Goal: Task Accomplishment & Management: Manage account settings

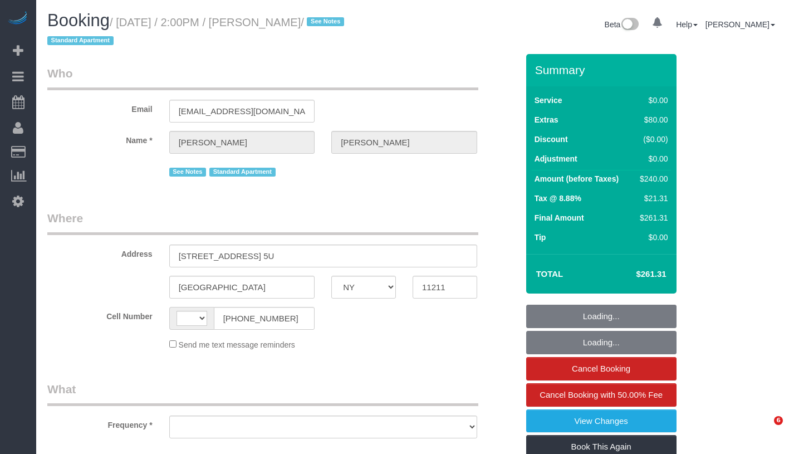
select select "NY"
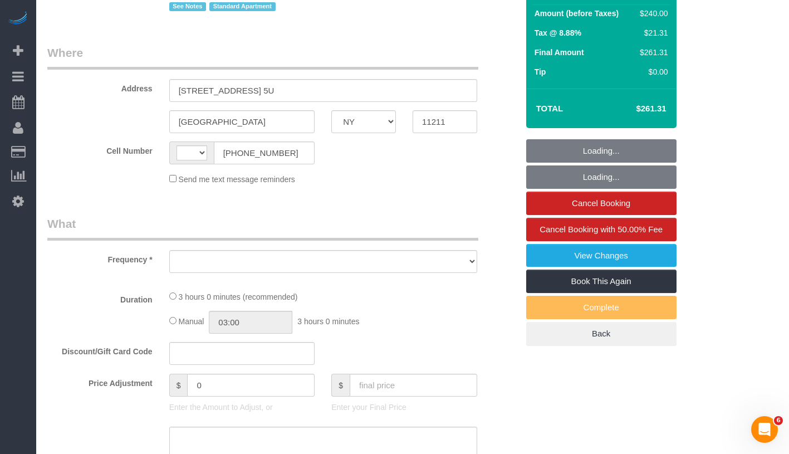
select select "object:578"
select select "string:stripe-pm_1Rv6aJ4VGloSiKo7WRraLehv"
select select "number:57"
select select "number:77"
select select "number:15"
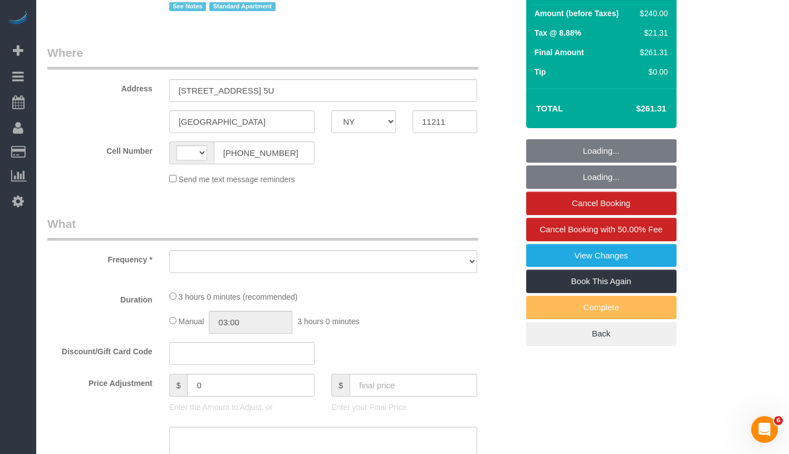
select select "number:6"
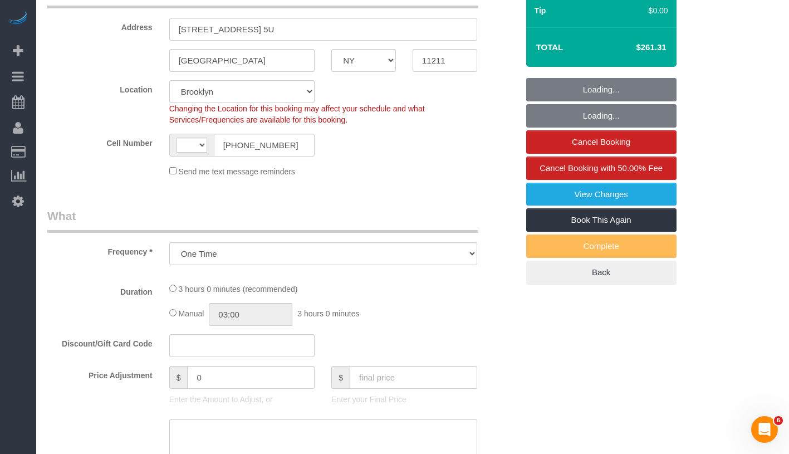
select select "object:727"
select select "string:US"
select select "1"
select select "spot1"
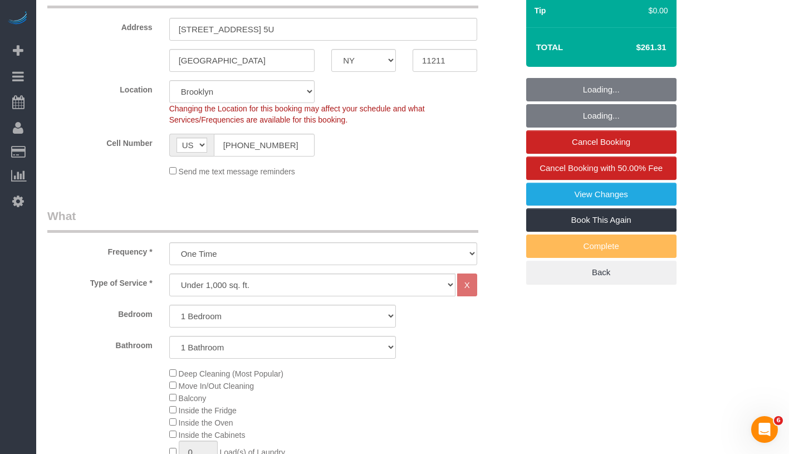
select select "1"
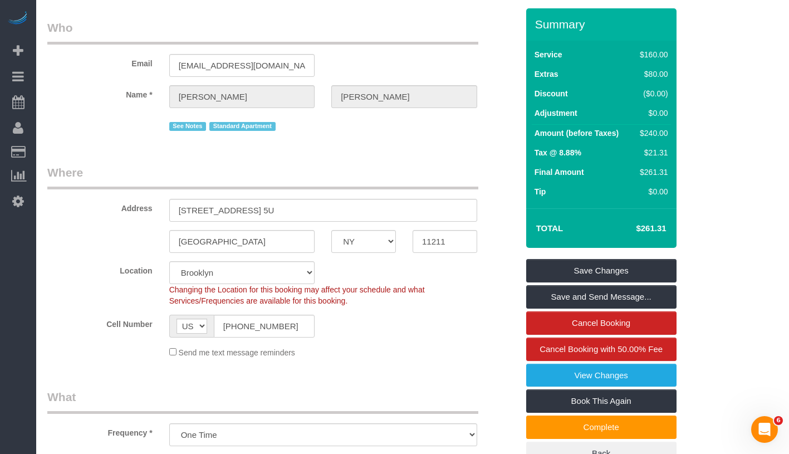
scroll to position [0, 0]
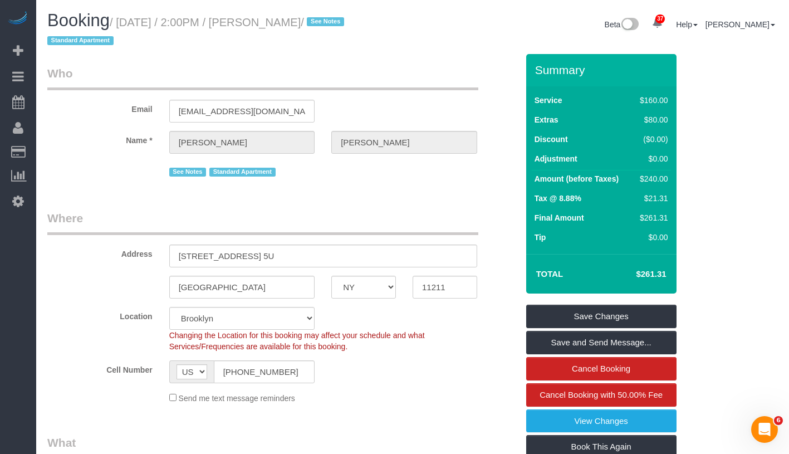
drag, startPoint x: 272, startPoint y: 28, endPoint x: 345, endPoint y: 20, distance: 73.9
click at [345, 20] on small "/ October 09, 2025 / 2:00PM / Daniel Driscoll / See Notes Standard Apartment" at bounding box center [197, 31] width 300 height 31
copy small "Daniel Driscoll"
drag, startPoint x: 240, startPoint y: 21, endPoint x: 354, endPoint y: 24, distance: 114.2
click at [348, 24] on small "/ October 09, 2025 / 2:00PM / Daniel Driscoll / See Notes Standard Apartment" at bounding box center [197, 31] width 300 height 31
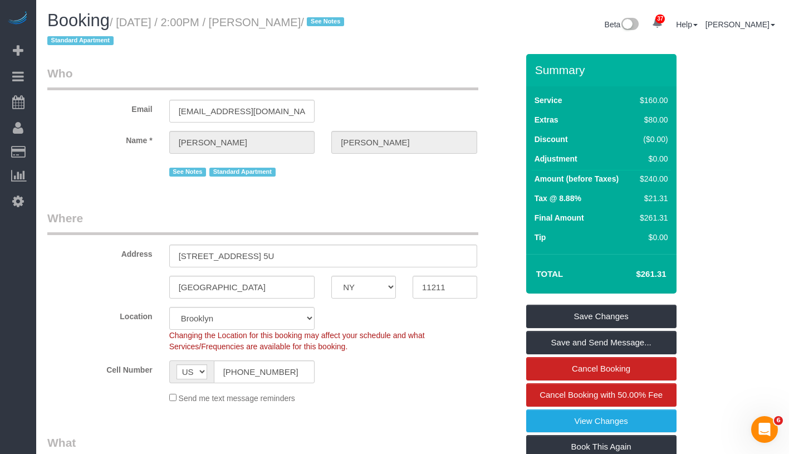
copy small "October 09, 2025 / 2:00PM / Daniel Driscoll /"
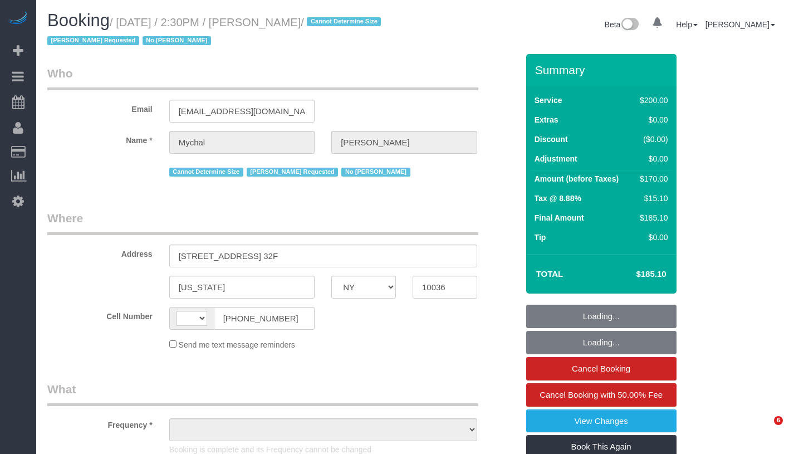
select select "NY"
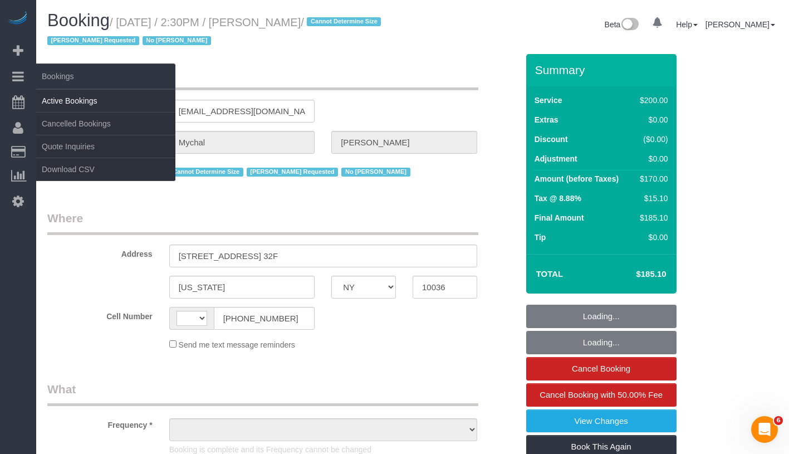
select select "object:510"
select select "number:89"
select select "number:90"
select select "number:15"
select select "number:6"
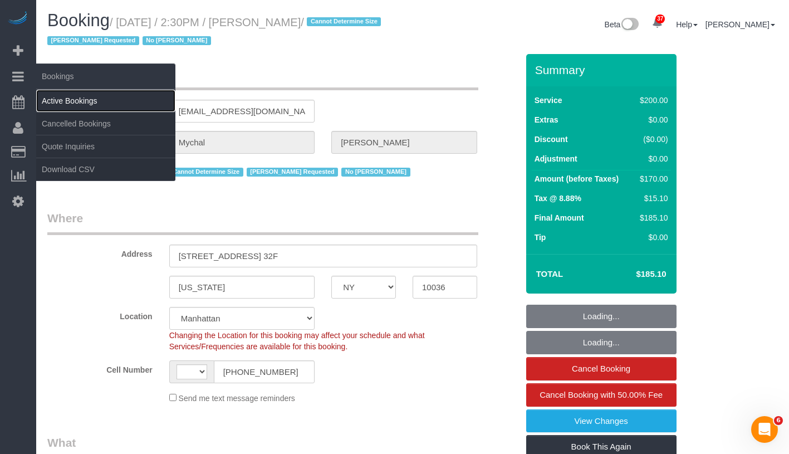
click at [61, 96] on link "Active Bookings" at bounding box center [105, 101] width 139 height 22
select select "string:US"
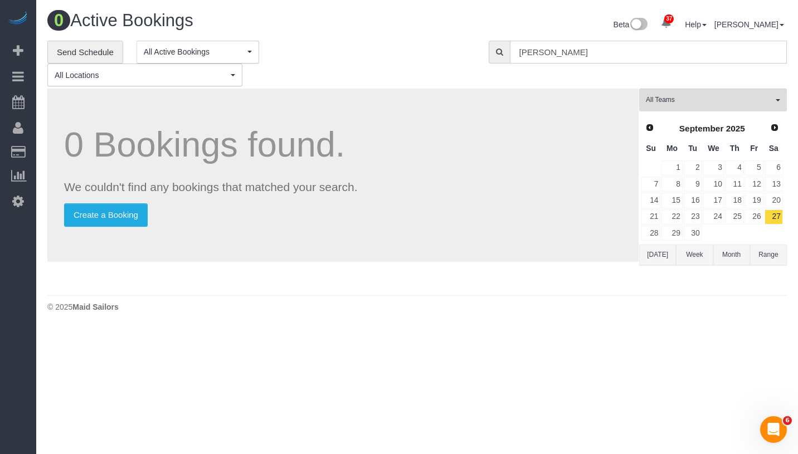
click at [589, 59] on input "Justin Pedone" at bounding box center [648, 52] width 277 height 23
paste input "Mychal Harrison"
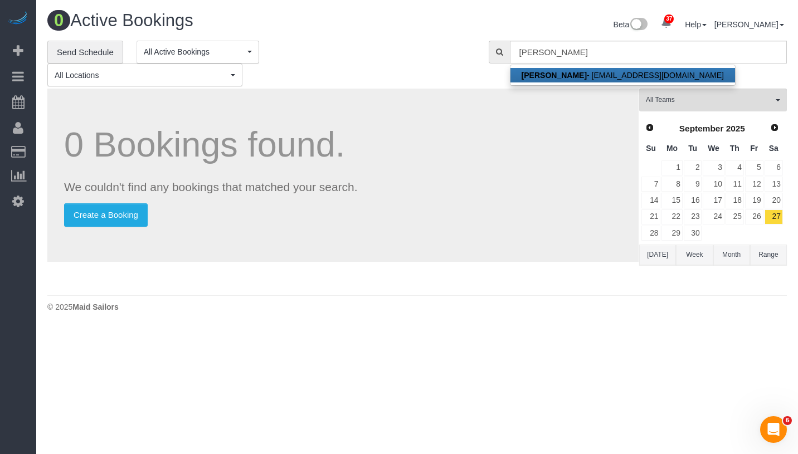
click at [589, 74] on link "Mychal Harrison - mharrison01@yahoo.com" at bounding box center [622, 75] width 224 height 14
type input "mharrison01@yahoo.com"
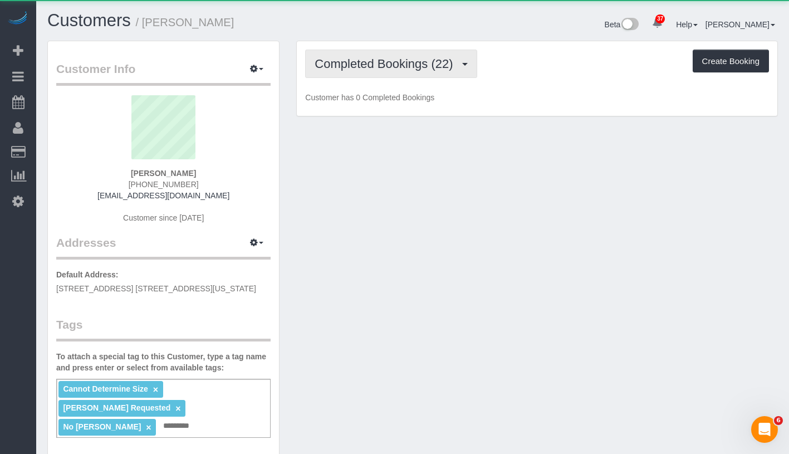
click at [399, 53] on button "Completed Bookings (22)" at bounding box center [391, 64] width 172 height 28
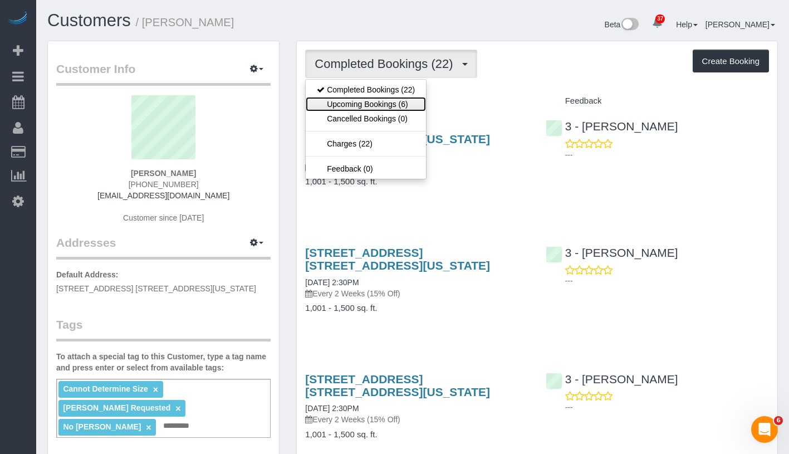
click at [388, 101] on link "Upcoming Bookings (6)" at bounding box center [366, 104] width 120 height 14
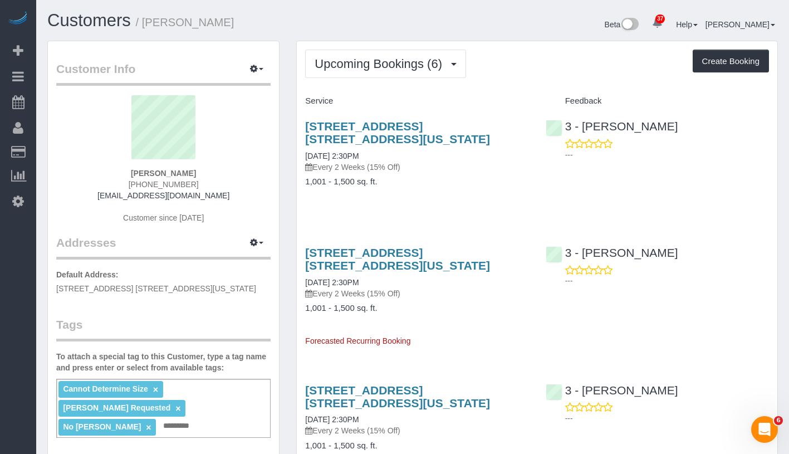
click at [516, 71] on div "Upcoming Bookings (6) Completed Bookings (22) Upcoming Bookings (6) Cancelled B…" at bounding box center [537, 64] width 464 height 28
drag, startPoint x: 120, startPoint y: 169, endPoint x: 212, endPoint y: 169, distance: 91.9
click at [212, 169] on div "Mychal Harrison (917) 627-4773 mharrison01@yahoo.com Customer since 2024" at bounding box center [163, 164] width 214 height 139
copy strong "Mychal Harrison"
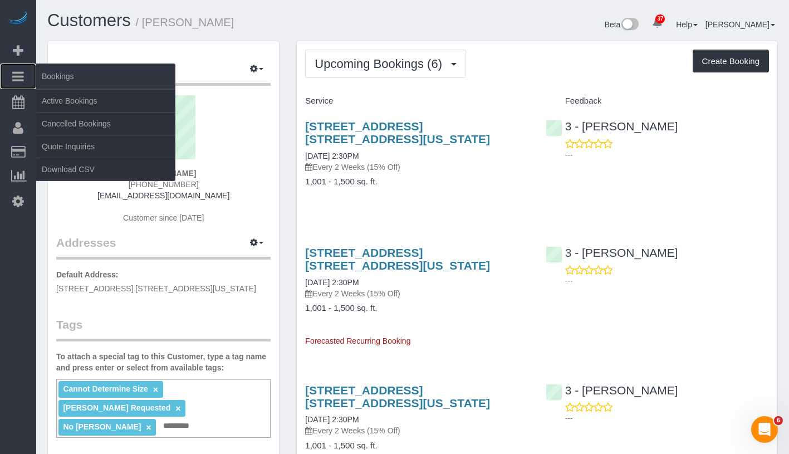
click at [19, 75] on icon at bounding box center [18, 76] width 12 height 13
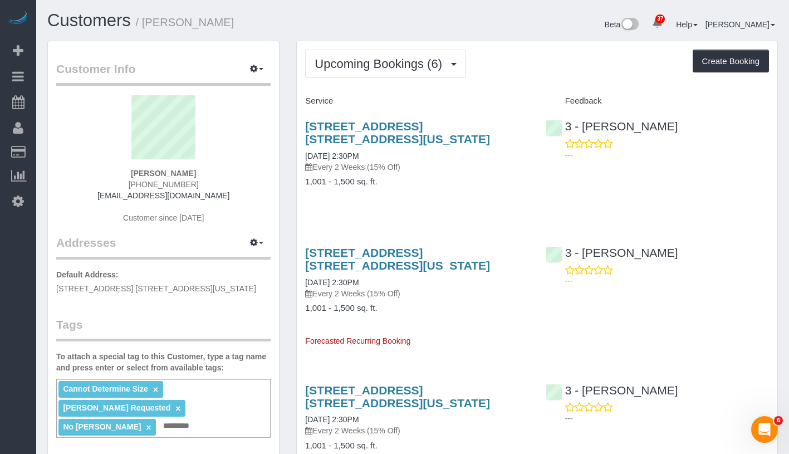
drag, startPoint x: 296, startPoint y: 149, endPoint x: 398, endPoint y: 159, distance: 102.9
copy link "10/09/2025 2:30PM"
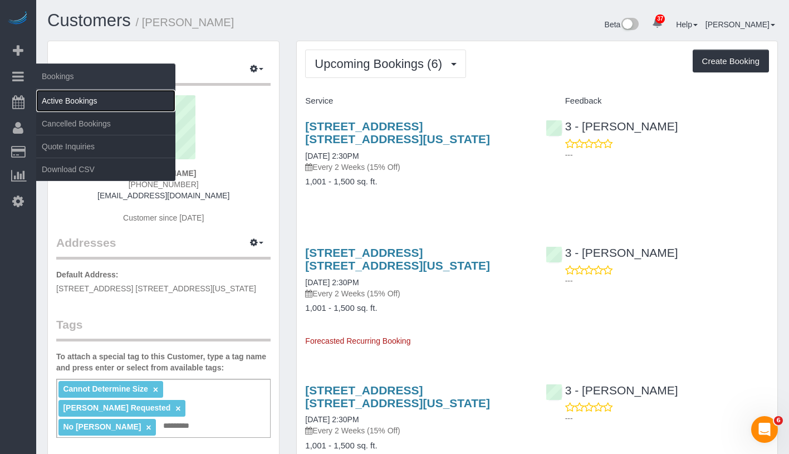
click at [111, 108] on link "Active Bookings" at bounding box center [105, 101] width 139 height 22
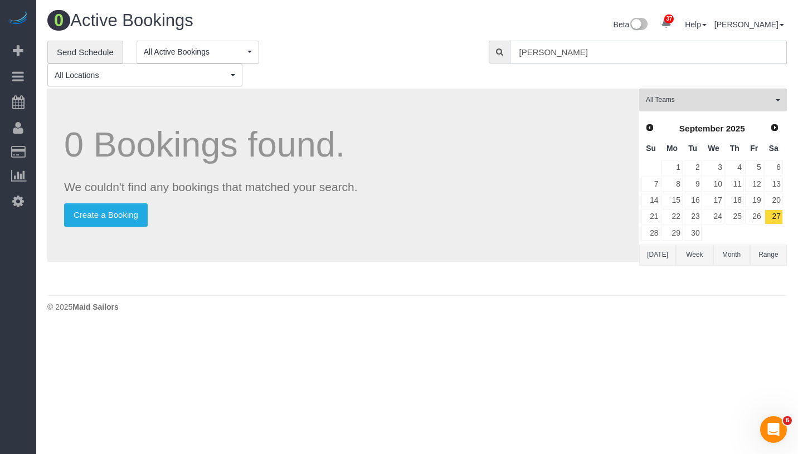
click at [623, 55] on input "William Jewkes" at bounding box center [648, 52] width 277 height 23
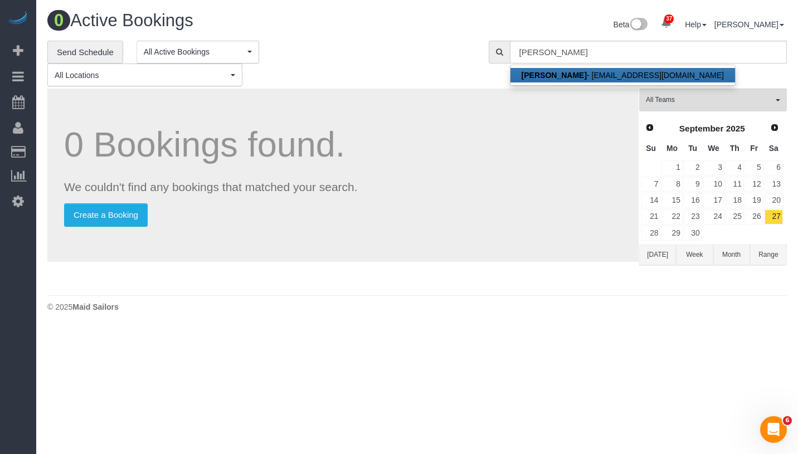
click at [607, 76] on link "William Jewkes - will@willjewkes.com" at bounding box center [622, 75] width 224 height 14
type input "will@willjewkes.com"
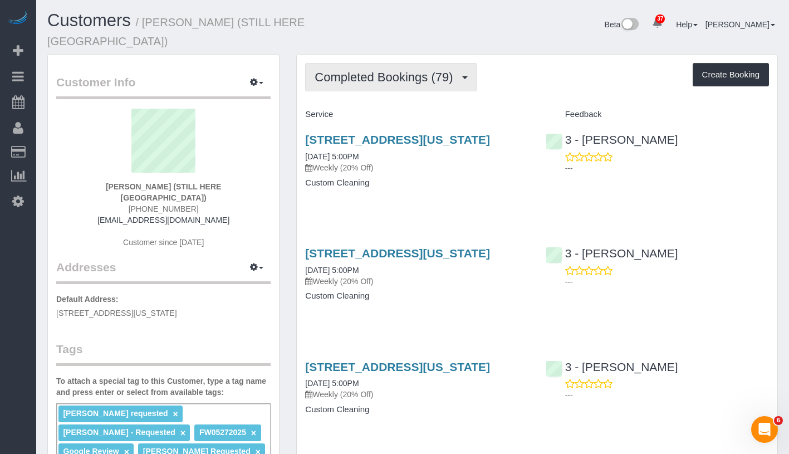
click at [361, 70] on span "Completed Bookings (79)" at bounding box center [387, 77] width 144 height 14
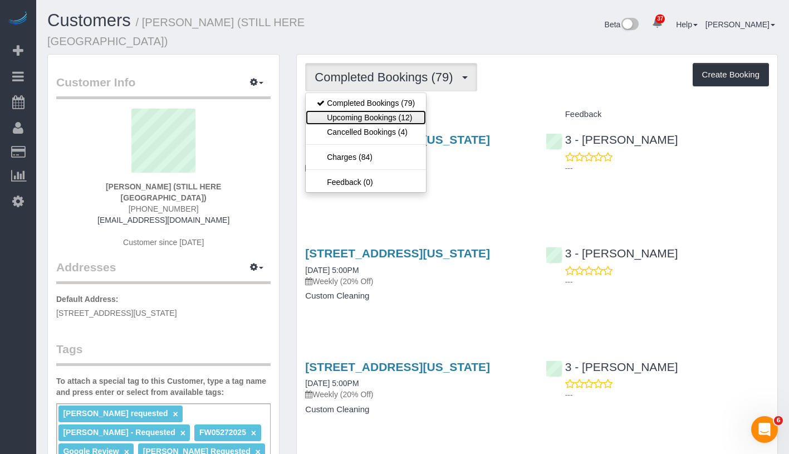
click at [349, 110] on link "Upcoming Bookings (12)" at bounding box center [366, 117] width 120 height 14
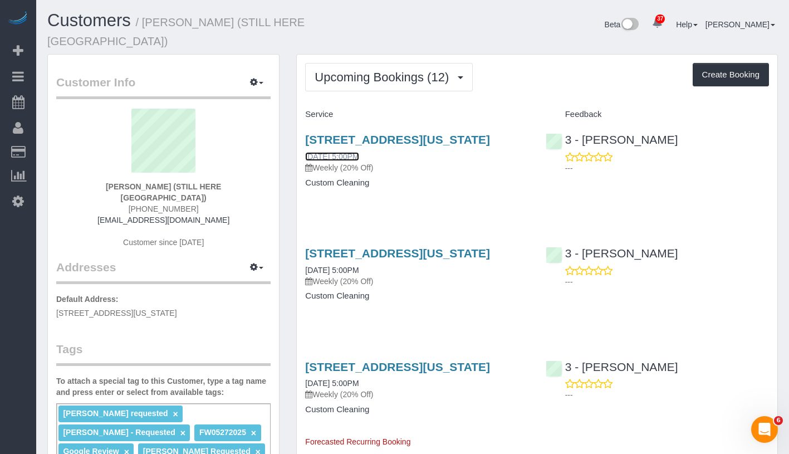
click at [359, 153] on link "10/10/2025 5:00PM" at bounding box center [331, 156] width 53 height 9
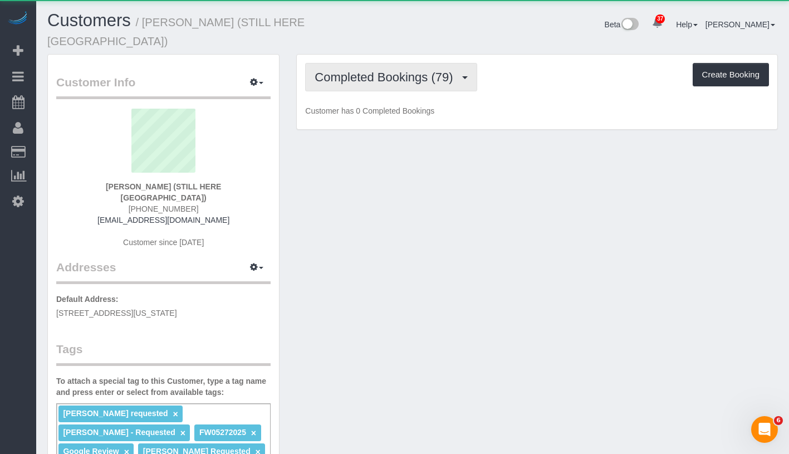
click at [355, 70] on span "Completed Bookings (79)" at bounding box center [387, 77] width 144 height 14
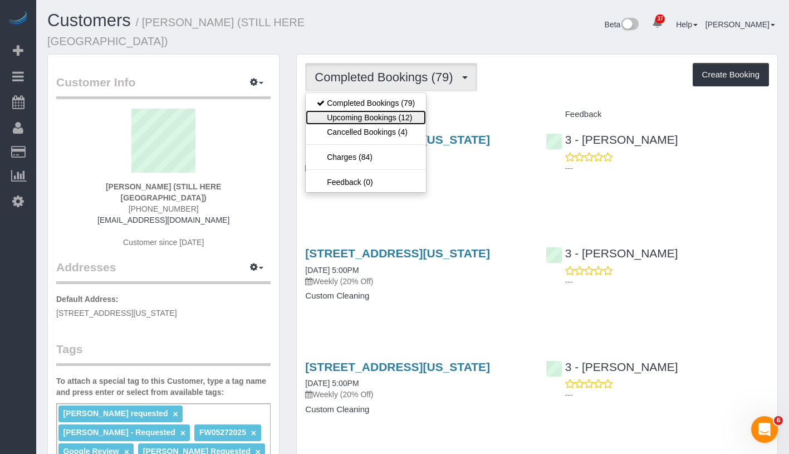
click at [359, 110] on link "Upcoming Bookings (12)" at bounding box center [366, 117] width 120 height 14
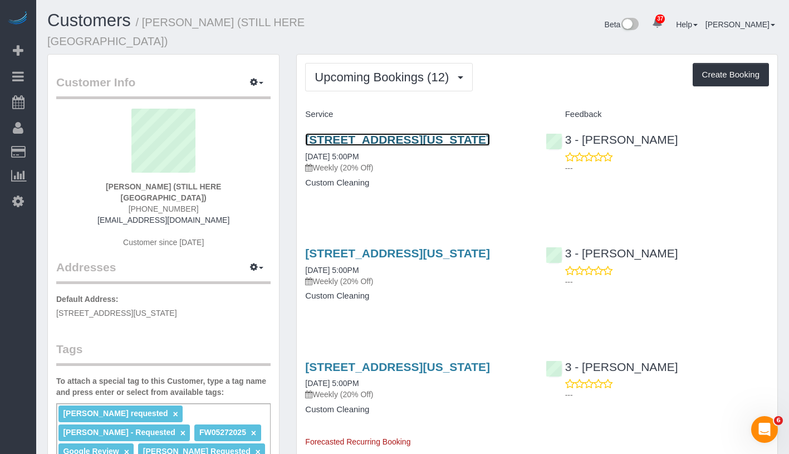
click at [351, 133] on link "167 Canal Street, 3rd Floor, New York, NY 10013" at bounding box center [397, 139] width 185 height 13
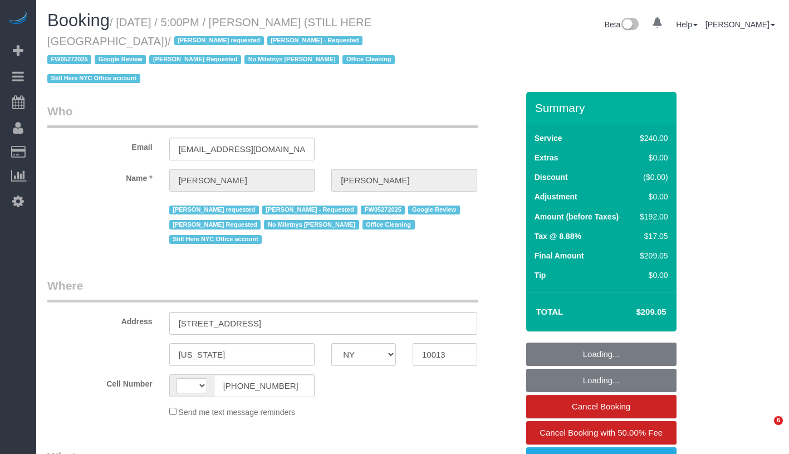
select select "NY"
select select "string:[GEOGRAPHIC_DATA]"
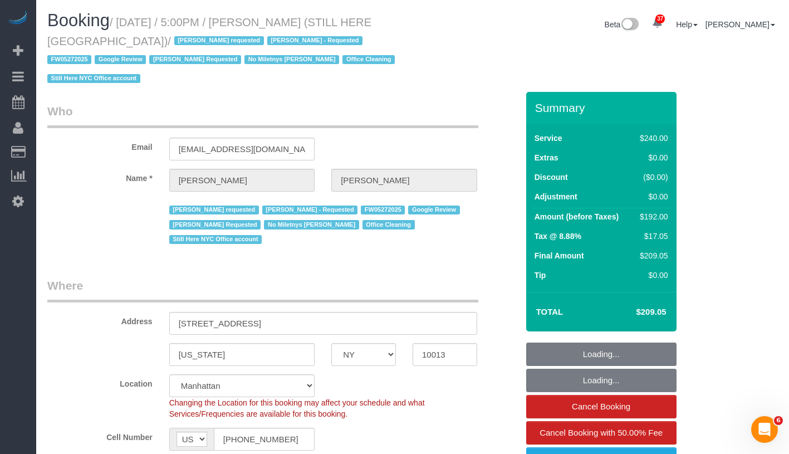
select select "object:1570"
select select "string:stripe-pm_1QY8Py4VGloSiKo7kVLuacfg"
select select "spot1"
select select "180"
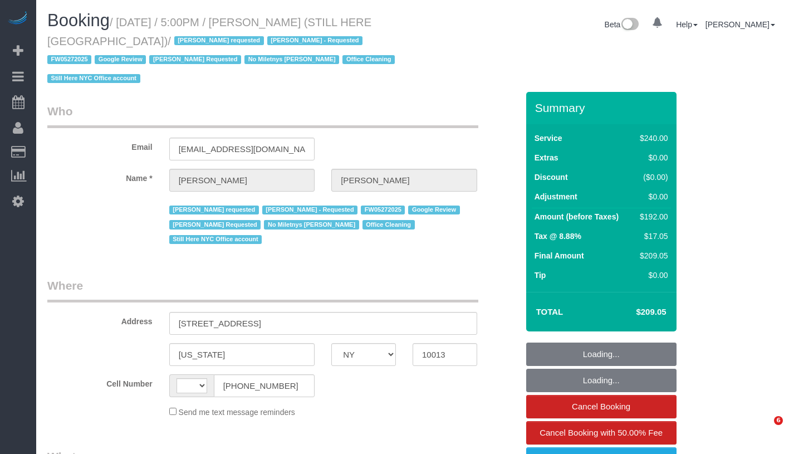
select select "NY"
select select "string:[GEOGRAPHIC_DATA]"
select select "object:847"
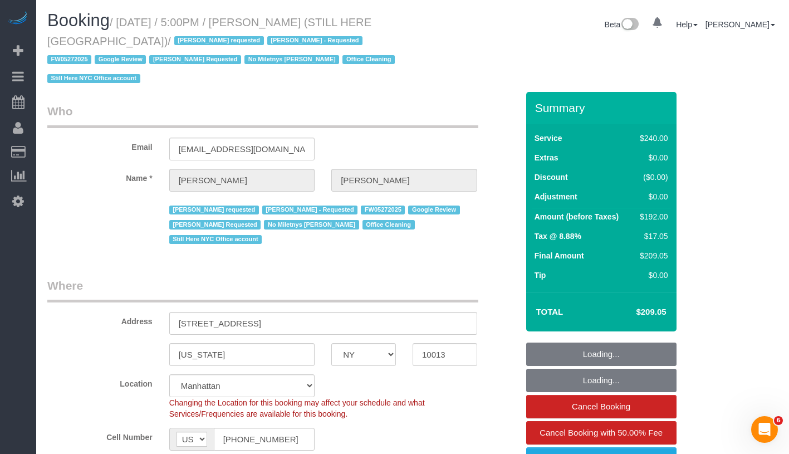
select select "spot1"
select select "object:1296"
select select "string:stripe-pm_1QY8Py4VGloSiKo7kVLuacfg"
select select "number:89"
select select "number:90"
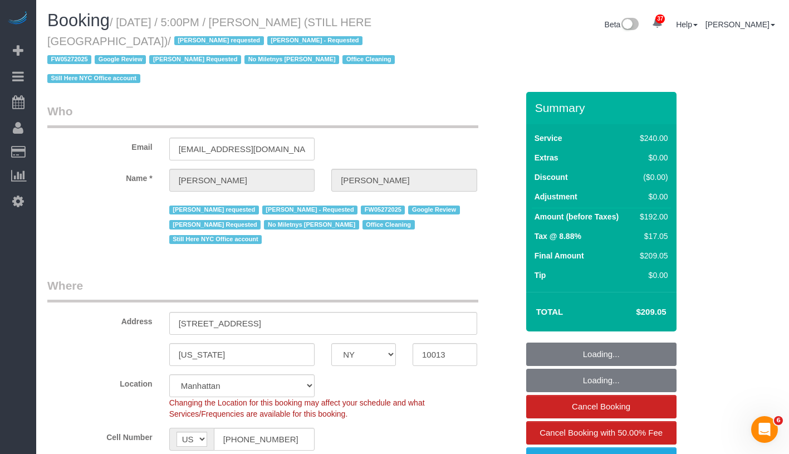
select select "number:15"
select select "number:5"
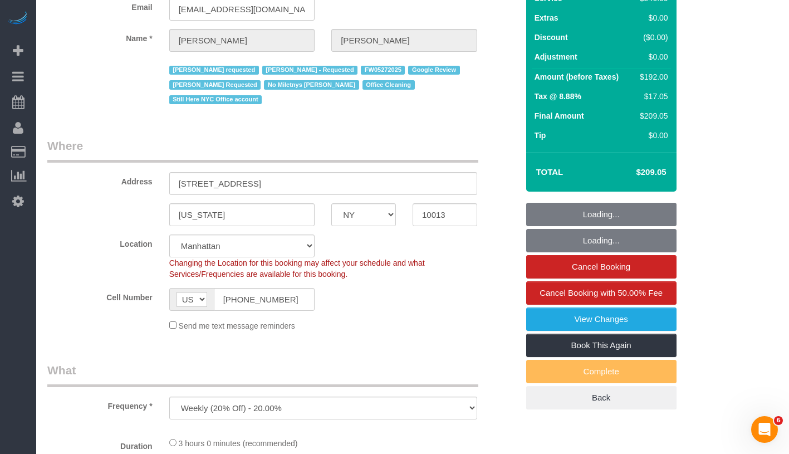
select select "180"
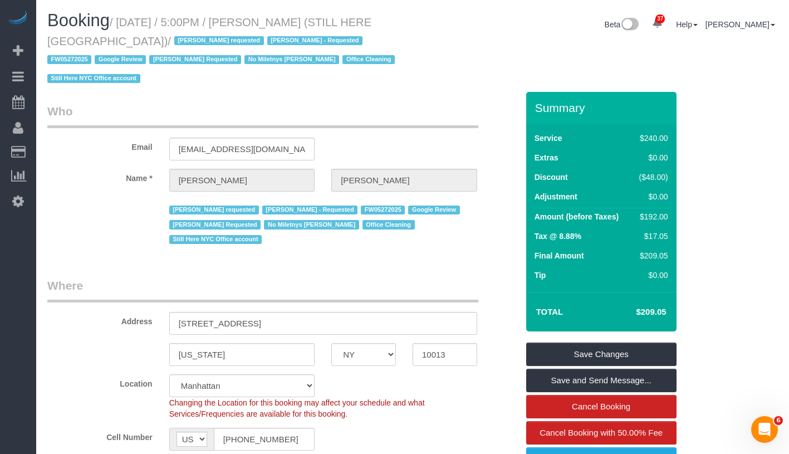
drag, startPoint x: 129, startPoint y: 21, endPoint x: 106, endPoint y: 50, distance: 36.9
click at [106, 50] on h1 "Booking / October 10, 2025 / 5:00PM / William Jewkes (STILL HERE NYC) / Ana Ara…" at bounding box center [225, 49] width 357 height 76
copy small "October 10, 2025 / 5:00PM / William Jewkes (STILL HERE NYC) / Ana Araujo reques…"
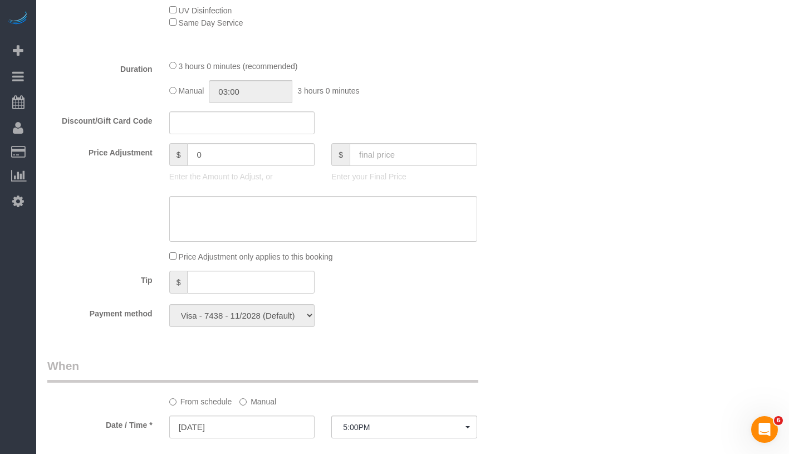
scroll to position [559, 0]
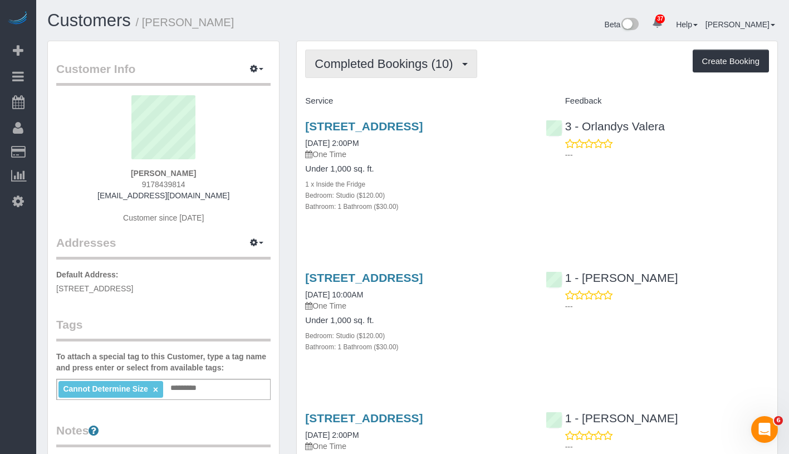
click at [380, 60] on span "Completed Bookings (10)" at bounding box center [387, 64] width 144 height 14
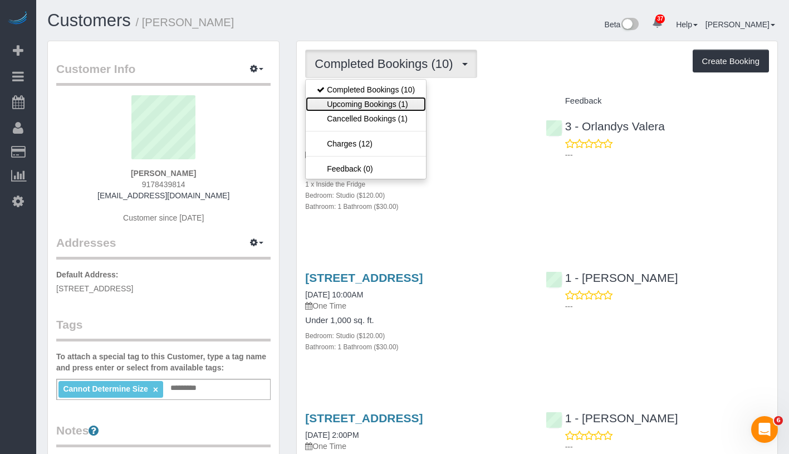
click at [389, 102] on link "Upcoming Bookings (1)" at bounding box center [366, 104] width 120 height 14
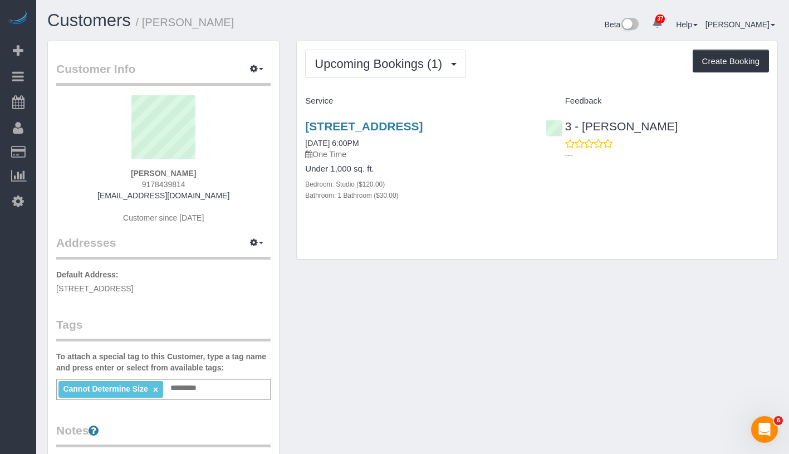
drag, startPoint x: 121, startPoint y: 174, endPoint x: 198, endPoint y: 176, distance: 76.9
click at [198, 176] on div "[PERSON_NAME] 9178439814 [EMAIL_ADDRESS][DOMAIN_NAME] Customer since [DATE]" at bounding box center [163, 164] width 214 height 139
copy strong "[PERSON_NAME]"
drag, startPoint x: 305, startPoint y: 155, endPoint x: 388, endPoint y: 154, distance: 83.6
click at [388, 154] on div "[STREET_ADDRESS] [DATE] 6:00PM One Time Under 1,000 sq. ft. Bedroom: Studio ($1…" at bounding box center [417, 166] width 240 height 113
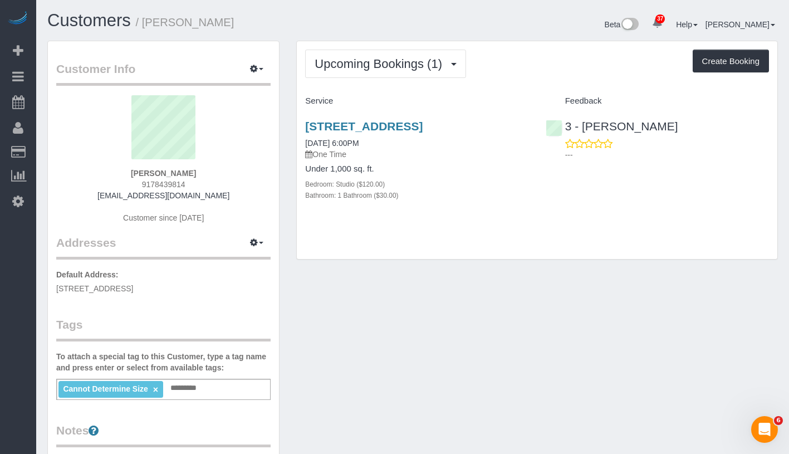
copy link "[DATE] 6:00PM"
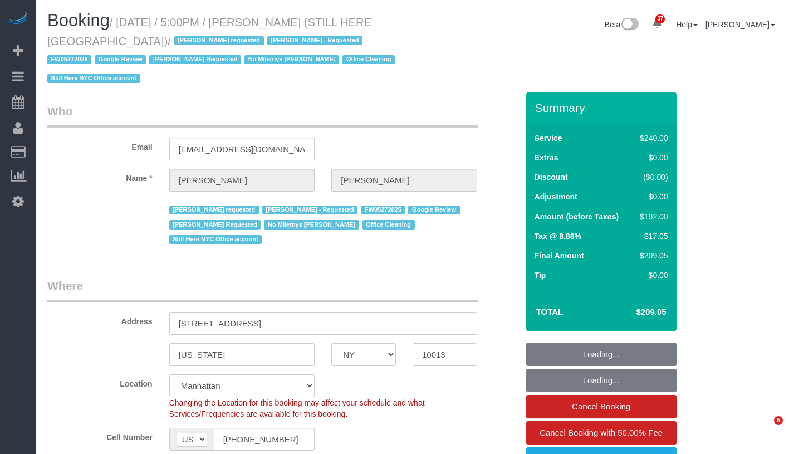
select select "NY"
select select "180"
select select "number:89"
select select "number:90"
select select "number:15"
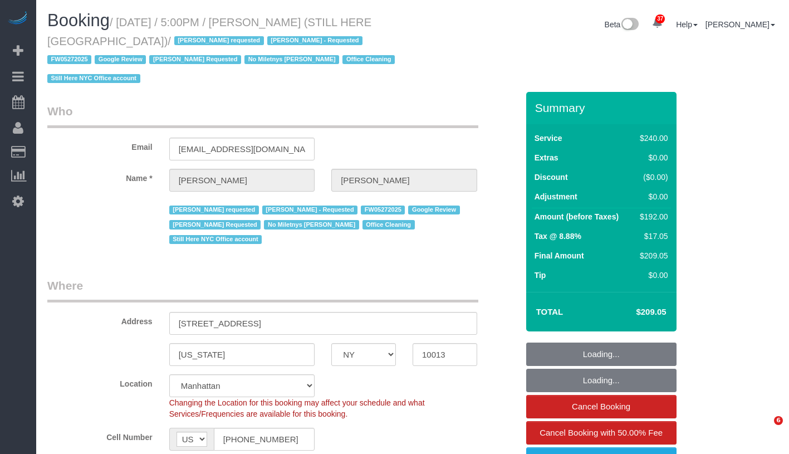
select select "number:5"
select select "object:1127"
select select "spot1"
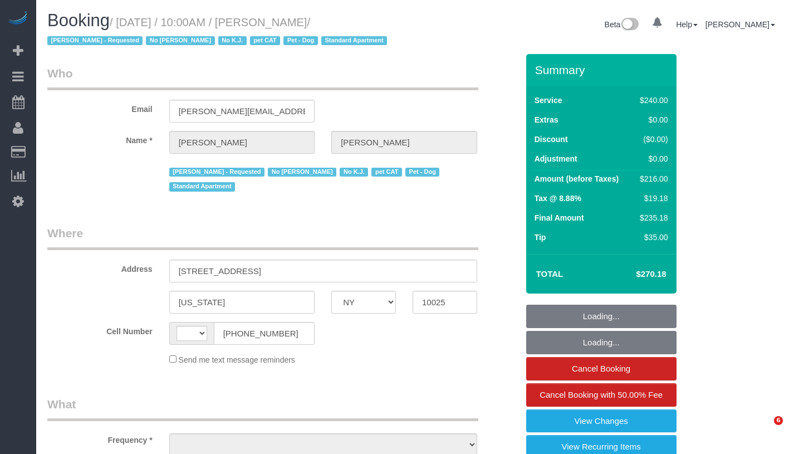
select select "NY"
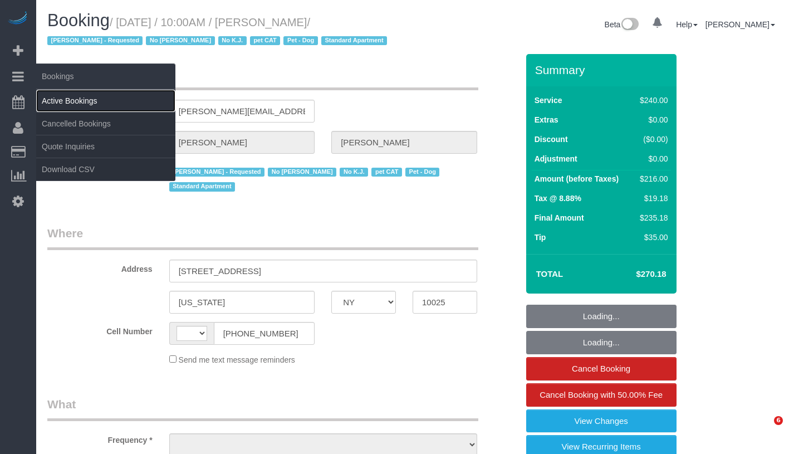
click at [86, 108] on link "Active Bookings" at bounding box center [105, 101] width 139 height 22
select select "object:620"
select select "number:56"
select select "number:71"
select select "number:14"
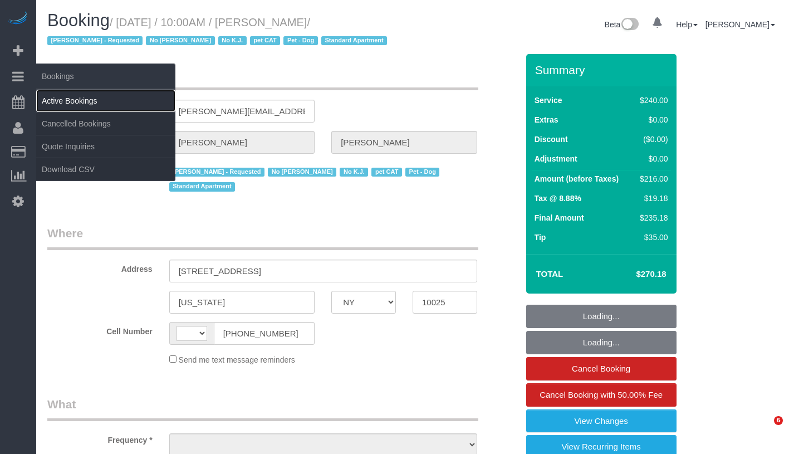
select select "number:7"
select select "number:21"
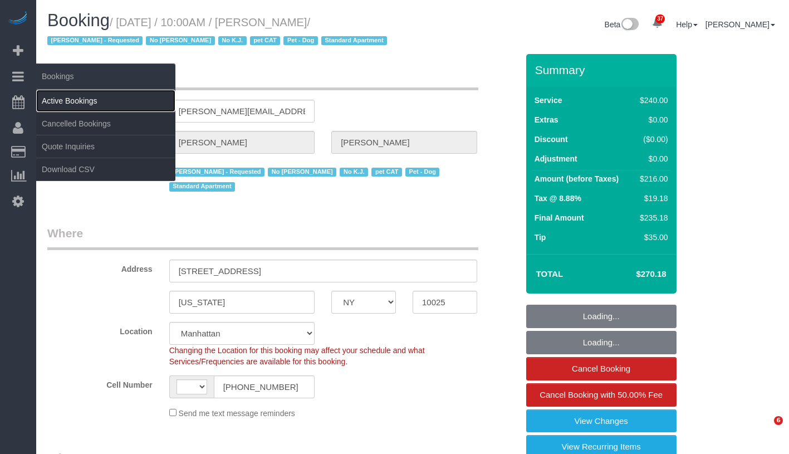
select select "string:stripe-pm_1QoAcC4VGloSiKo7aFaWIz9N"
select select "string:US"
select select "object:1061"
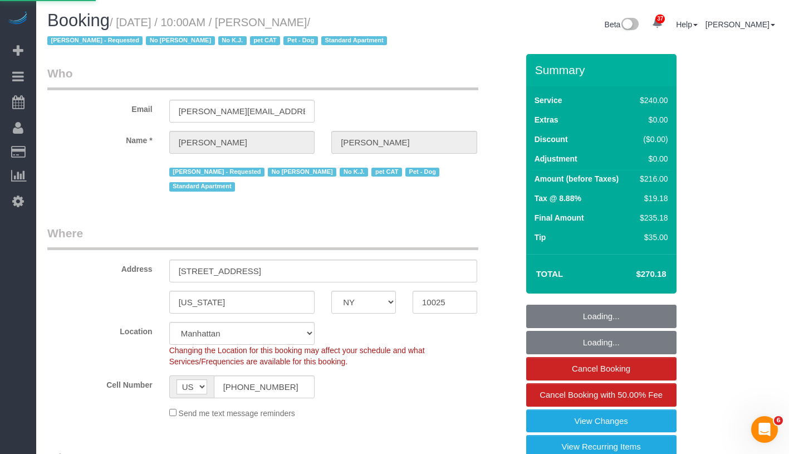
select select "180"
select select "spot1"
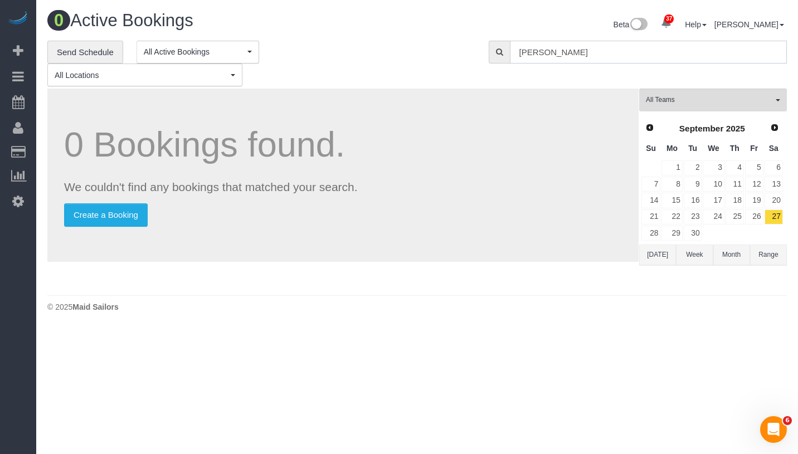
click at [602, 53] on input "William Jewkes" at bounding box center [648, 52] width 277 height 23
paste input "Paul Vozzo"
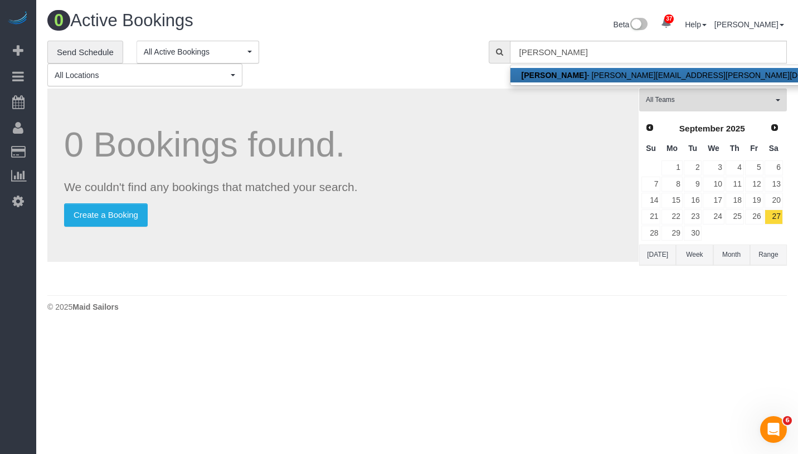
click at [585, 76] on link "Paul Vozzo - paul.vozzo@gmail.com" at bounding box center [686, 75] width 353 height 14
type input "paul.vozzo@gmail.com"
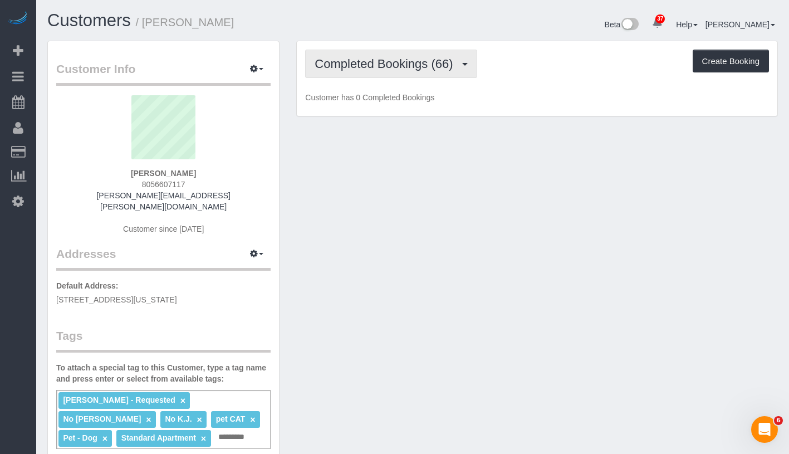
drag, startPoint x: 371, startPoint y: 66, endPoint x: 370, endPoint y: 79, distance: 12.9
click at [371, 66] on span "Completed Bookings (66)" at bounding box center [387, 64] width 144 height 14
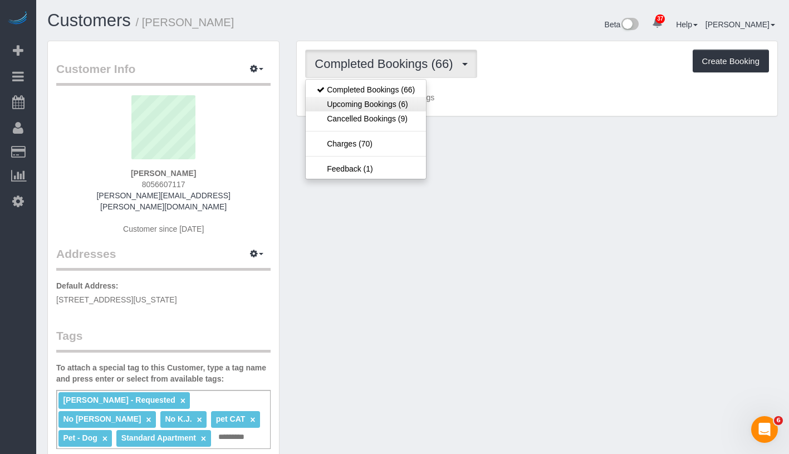
click at [372, 101] on link "Upcoming Bookings (6)" at bounding box center [366, 104] width 120 height 14
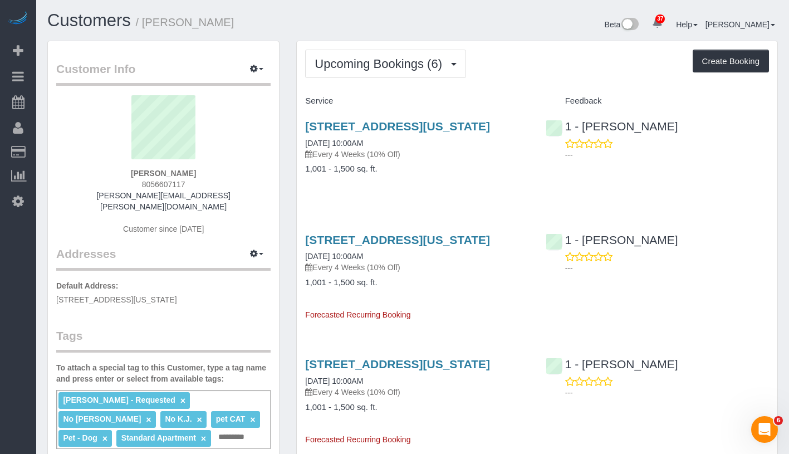
drag, startPoint x: 131, startPoint y: 176, endPoint x: 205, endPoint y: 176, distance: 73.5
click at [205, 176] on div "Paul Vozzo 8056607117 paul.vozzo@gmail.com Customer since 2021" at bounding box center [163, 170] width 214 height 150
copy strong "Paul Vozzo"
drag, startPoint x: 300, startPoint y: 157, endPoint x: 392, endPoint y: 154, distance: 91.9
click at [392, 154] on div "309 West 99th Street, Apt 5b, New York, NY 10025 10/09/2025 10:00AM Every 4 Wee…" at bounding box center [417, 153] width 240 height 86
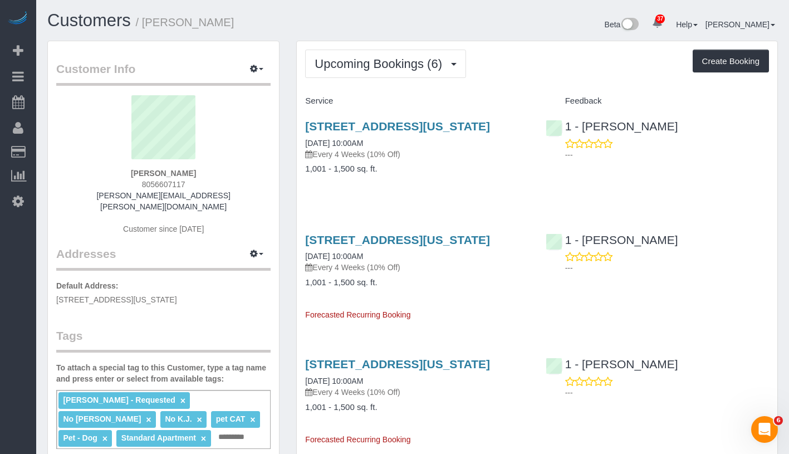
copy link "10/09/2025 10:00AM"
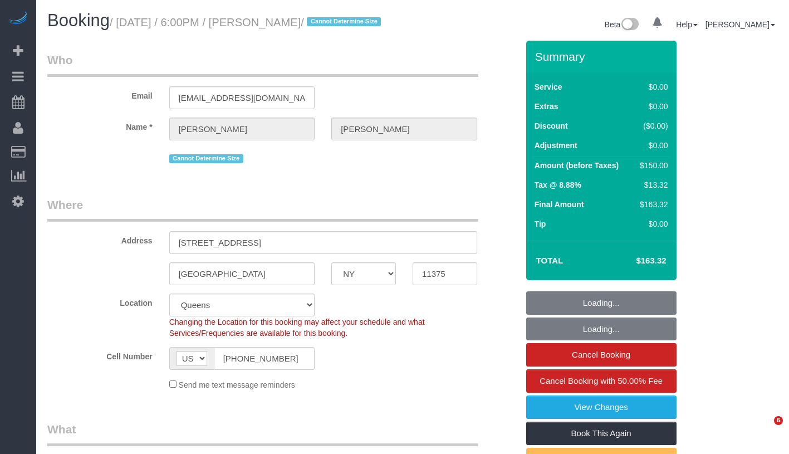
select select "NY"
select select "string:stripe-pm_1SFwnc4VGloSiKo72Qi6jzhE"
select select "object:1431"
select select "spot1"
select select "number:66"
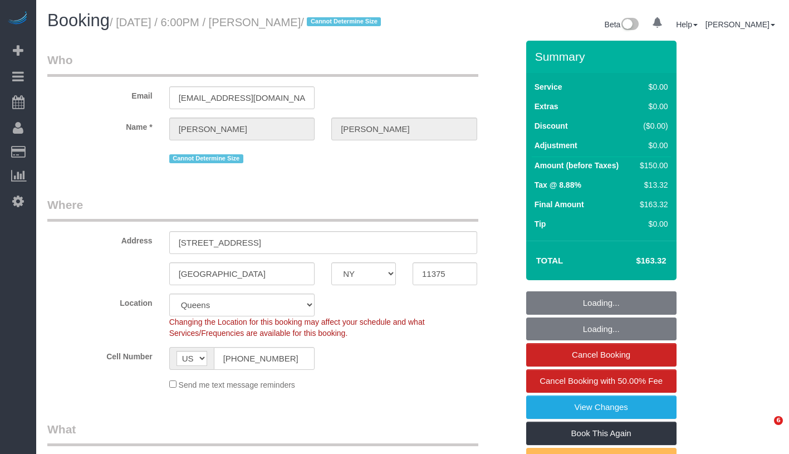
select select "number:79"
select select "number:15"
select select "number:5"
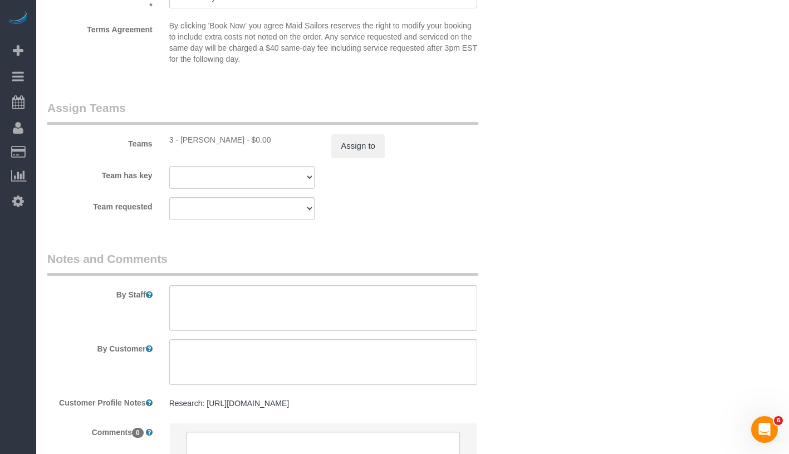
scroll to position [1515, 0]
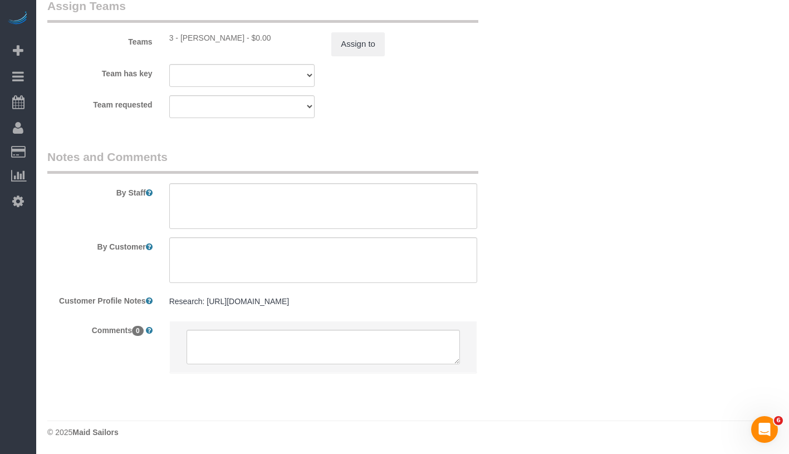
drag, startPoint x: 252, startPoint y: 304, endPoint x: 205, endPoint y: 288, distance: 50.0
click at [205, 296] on pre "Research: https://www.trulia.com/p/ny/forest-hills/105-05-69th-ave-102-forest-h…" at bounding box center [323, 301] width 308 height 11
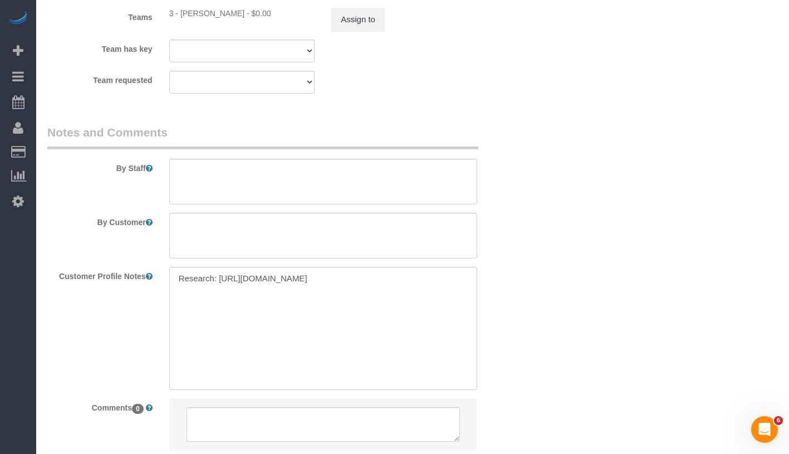
copy pre "https://www.trulia.com/p/ny/forest-hills/105-05-69th-ave-102-forest-hills-ny-11…"
drag, startPoint x: 219, startPoint y: 291, endPoint x: 345, endPoint y: 308, distance: 126.4
click at [345, 308] on textarea "Research: https://www.trulia.com/p/ny/forest-hills/105-05-69th-ave-102-forest-h…" at bounding box center [323, 328] width 308 height 123
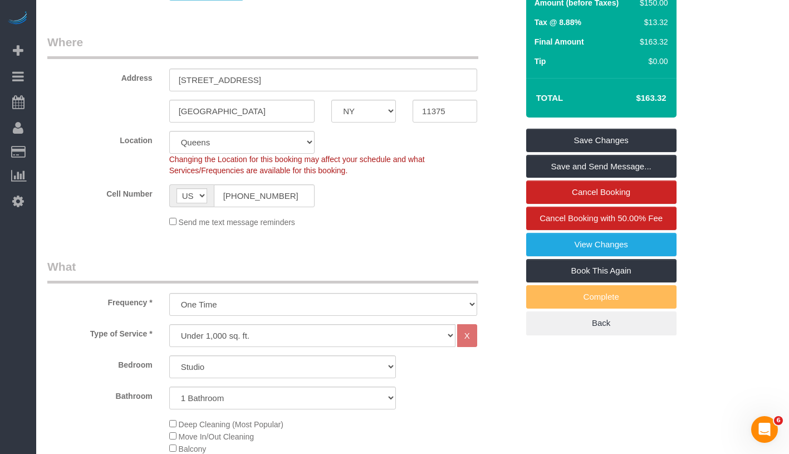
scroll to position [0, 0]
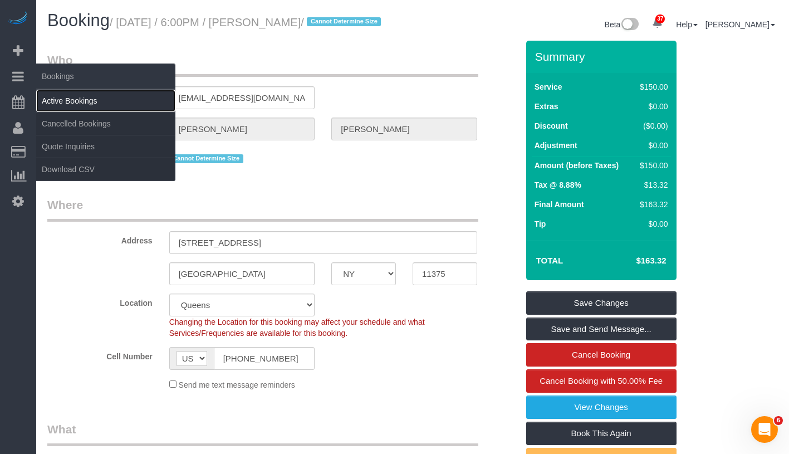
click at [66, 93] on link "Active Bookings" at bounding box center [105, 101] width 139 height 22
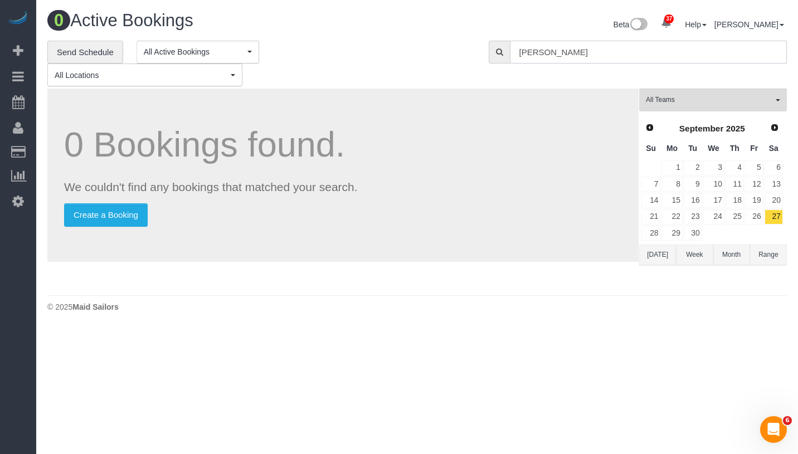
click at [638, 50] on input "Paul Vozzo" at bounding box center [648, 52] width 277 height 23
paste input "Ethan Schulman"
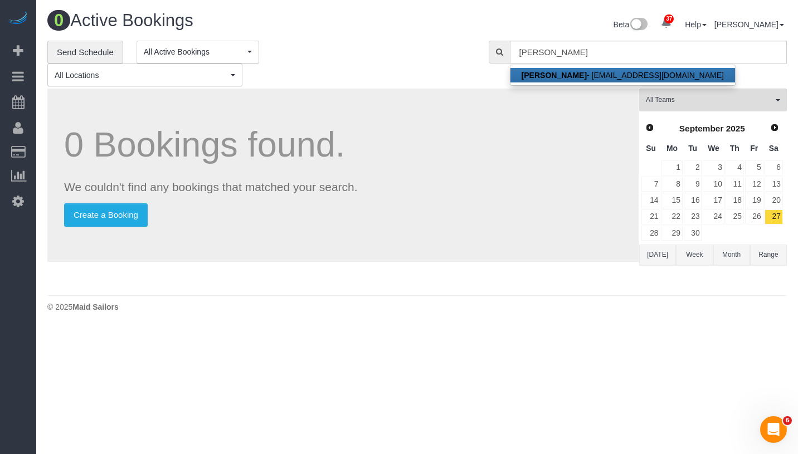
click at [626, 69] on link "Ethan Schulman - ethanschulman319@gmail.com" at bounding box center [622, 75] width 224 height 14
type input "ethanschulman319@gmail.com"
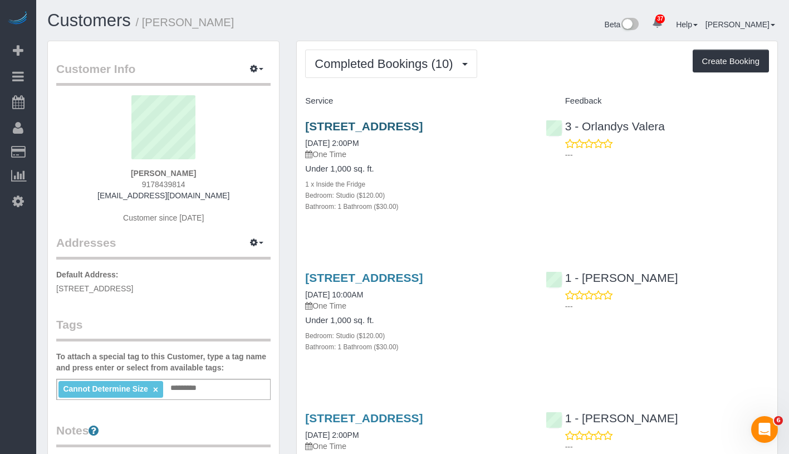
drag, startPoint x: 414, startPoint y: 111, endPoint x: 463, endPoint y: 120, distance: 49.8
click at [463, 120] on div "10505 69th Avenue, Apt. 102, Forest Hills, NY 11375 06/08/2025 2:00PM One Time …" at bounding box center [417, 172] width 240 height 124
drag, startPoint x: 129, startPoint y: 288, endPoint x: 157, endPoint y: 291, distance: 28.1
click at [133, 291] on span "10505 69th Avenue, Apt. 102, Forest Hills, NY 11375" at bounding box center [94, 288] width 77 height 9
copy span "Apt. 102"
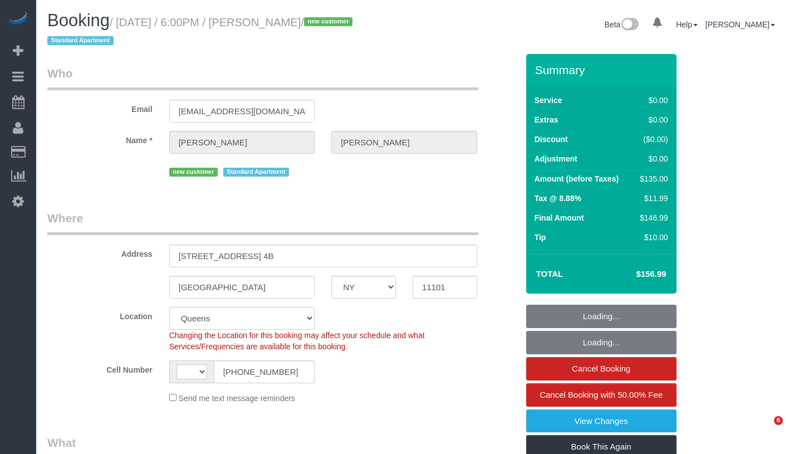
select select "NY"
select select "number:89"
select select "number:90"
select select "number:15"
select select "number:7"
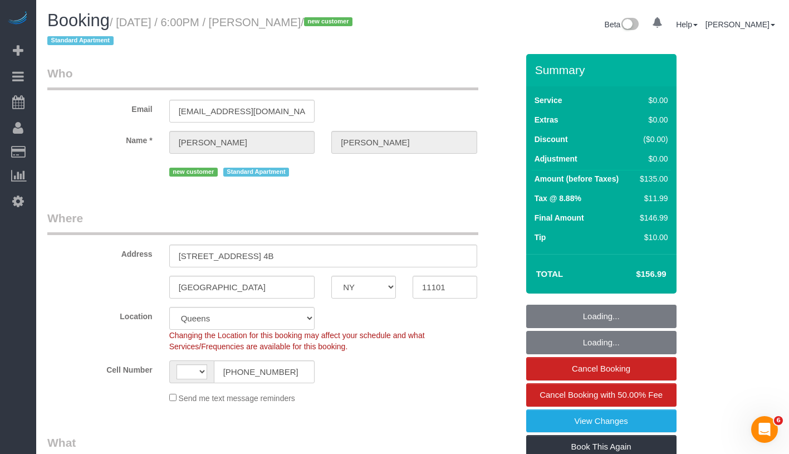
select select "string:[GEOGRAPHIC_DATA]"
select select "object:970"
select select "string:stripe-pm_1SF02I4VGloSiKo7ljKtFnew"
select select "spot1"
select select "1"
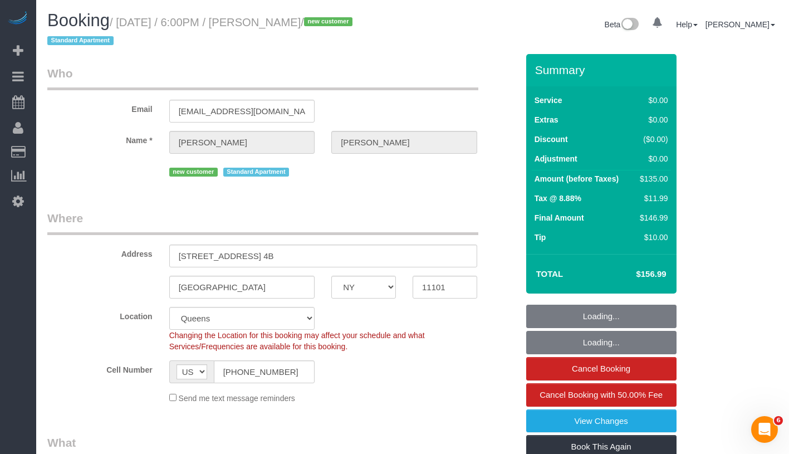
select select "object:1435"
select select "1"
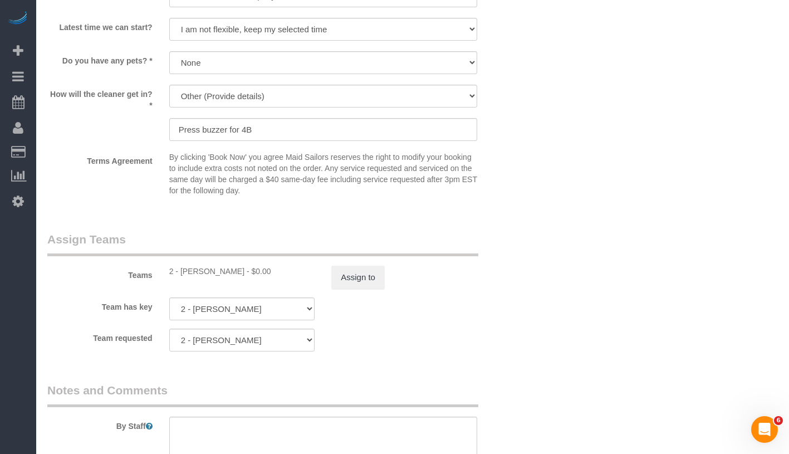
scroll to position [1306, 0]
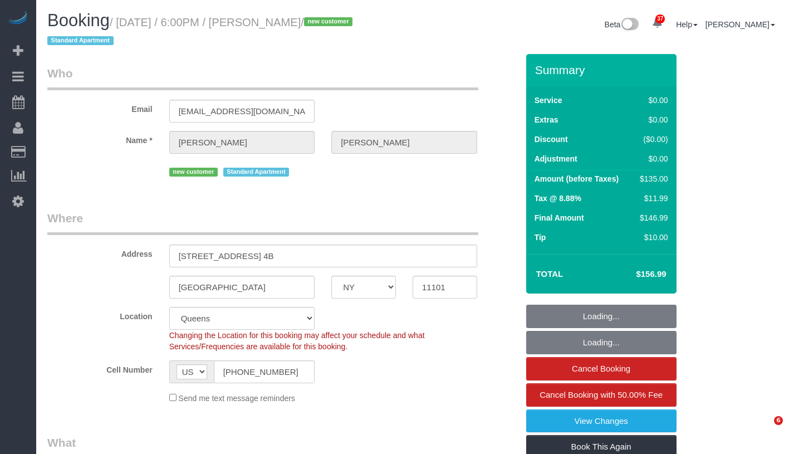
select select "NY"
select select "number:89"
select select "number:90"
select select "number:15"
select select "number:7"
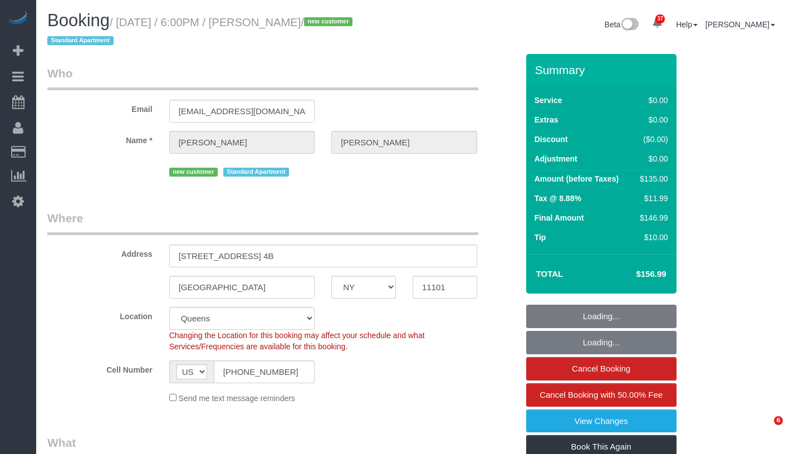
select select "object:1435"
select select "1"
select select "spot1"
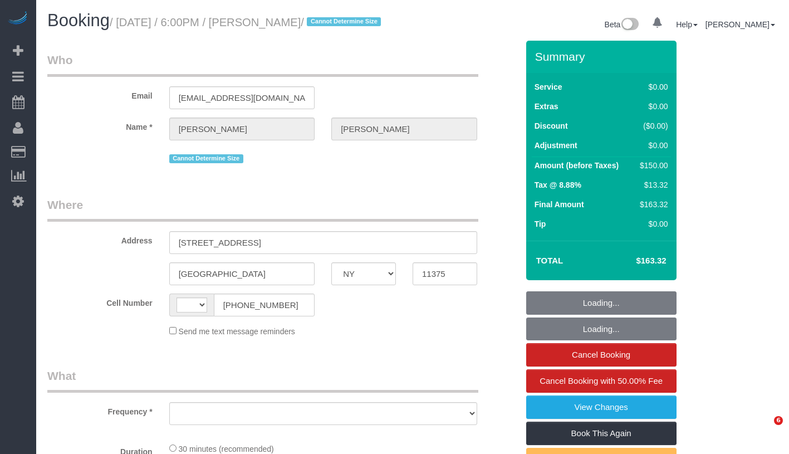
select select "NY"
select select "object:572"
select select "number:66"
select select "number:79"
select select "number:15"
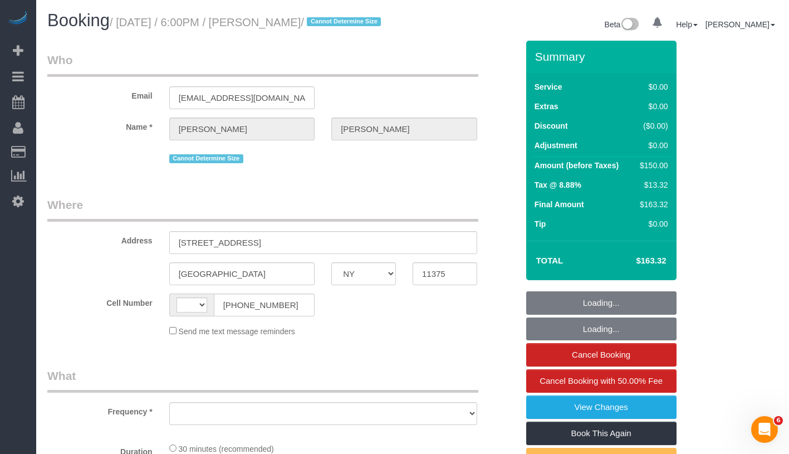
select select "number:5"
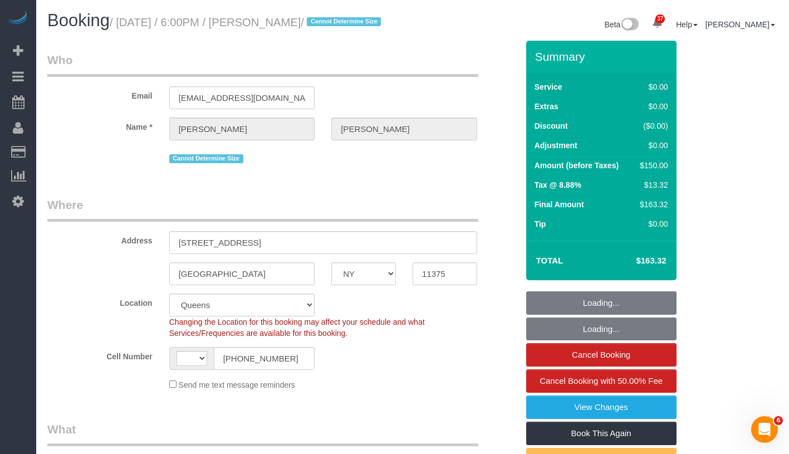
select select "object:826"
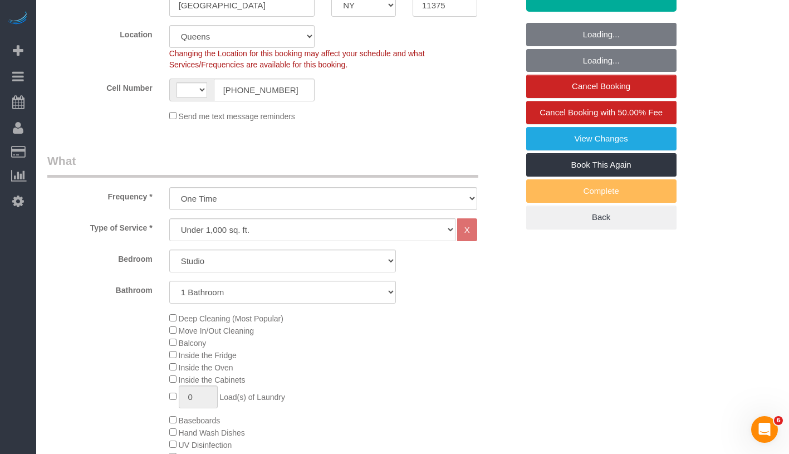
select select "string:[GEOGRAPHIC_DATA]"
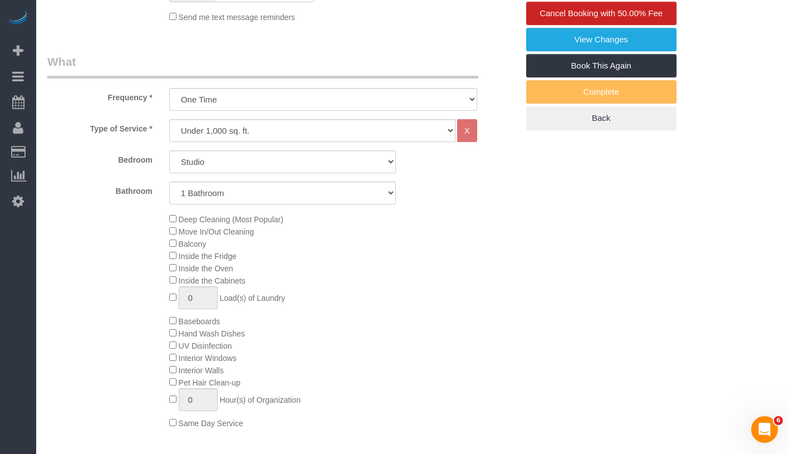
select select "string:stripe-pm_1SFwnc4VGloSiKo72Qi6jzhE"
select select "spot1"
